Goal: Information Seeking & Learning: Learn about a topic

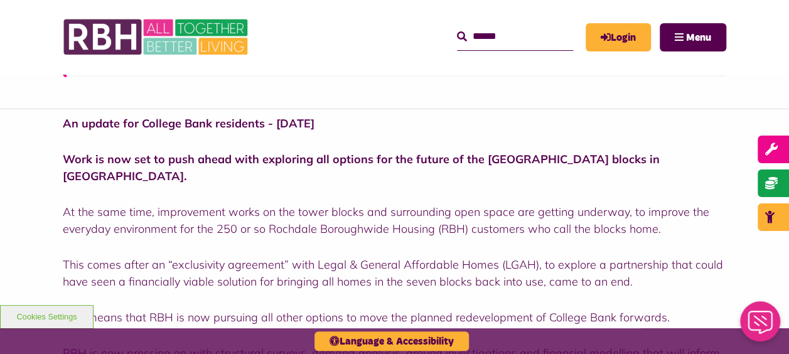
click at [577, 256] on p "This comes after an “exclusivity agreement” with Legal & General Affordable Hom…" at bounding box center [394, 273] width 663 height 34
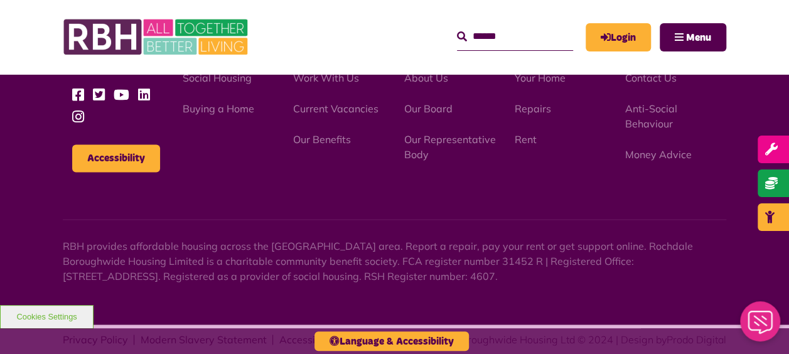
scroll to position [821, 0]
